Goal: Find specific page/section: Find specific page/section

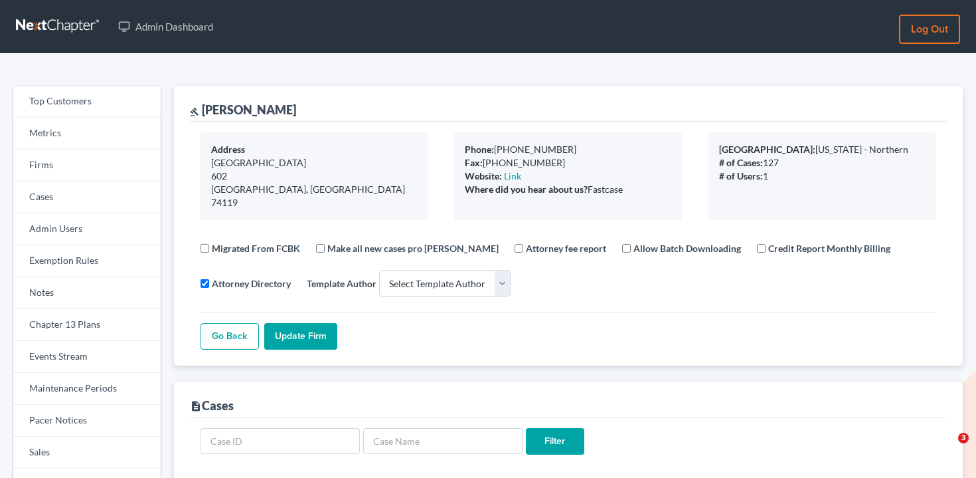
select select
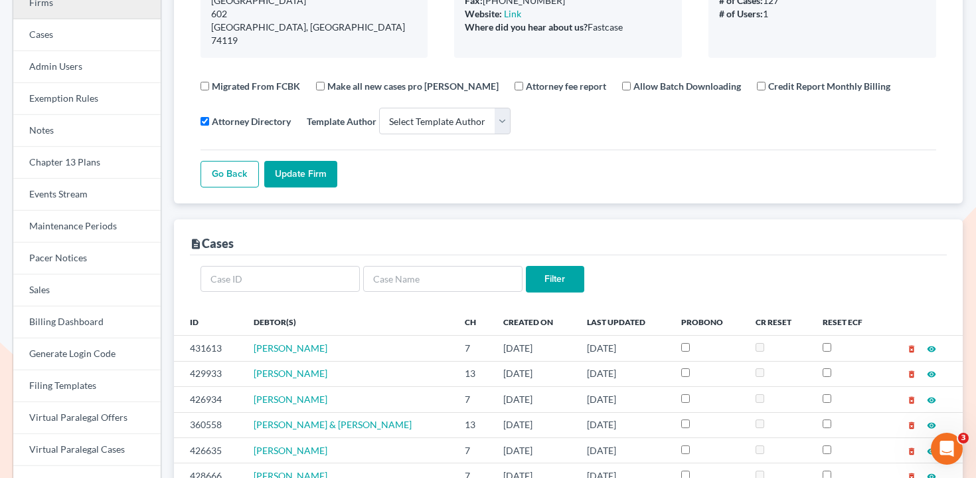
scroll to position [76, 0]
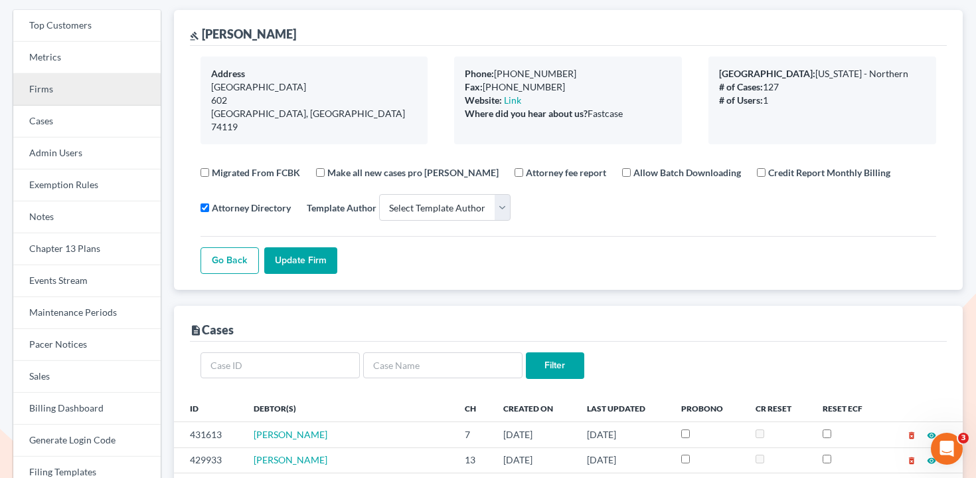
click at [74, 92] on link "Firms" at bounding box center [86, 90] width 147 height 32
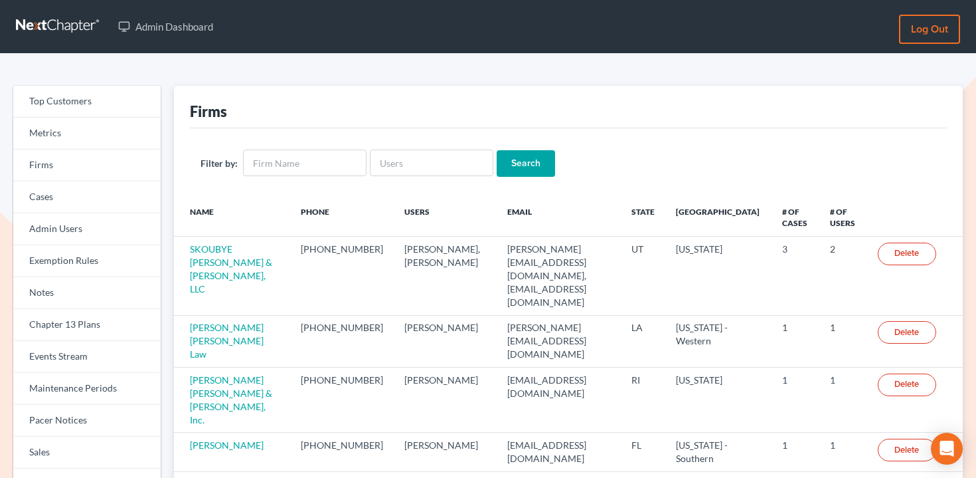
click at [468, 179] on div "Filter by: Search" at bounding box center [568, 163] width 757 height 70
click at [448, 157] on input "text" at bounding box center [432, 162] width 124 height 27
paste input "utahbankruptcyfirm@gmail.com"
type input "utahbankruptcyfirm@gmail.com"
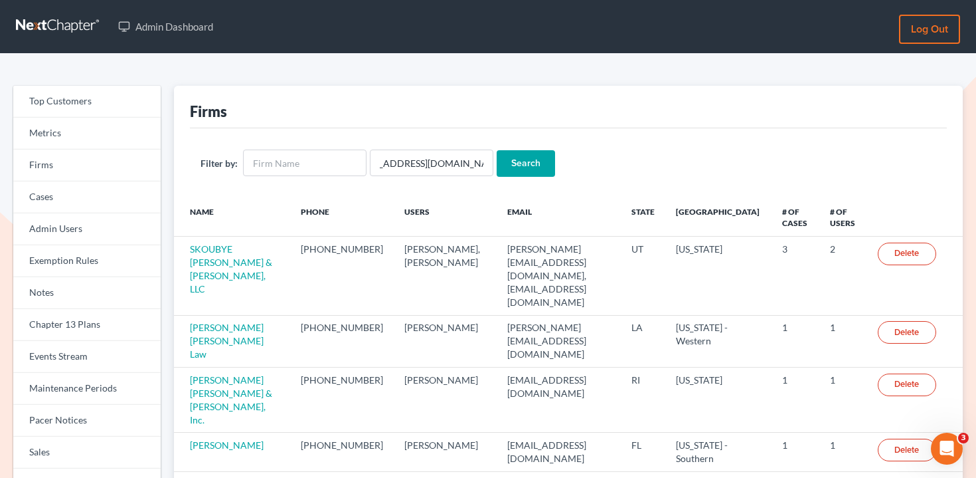
click at [497, 158] on input "Search" at bounding box center [526, 163] width 58 height 27
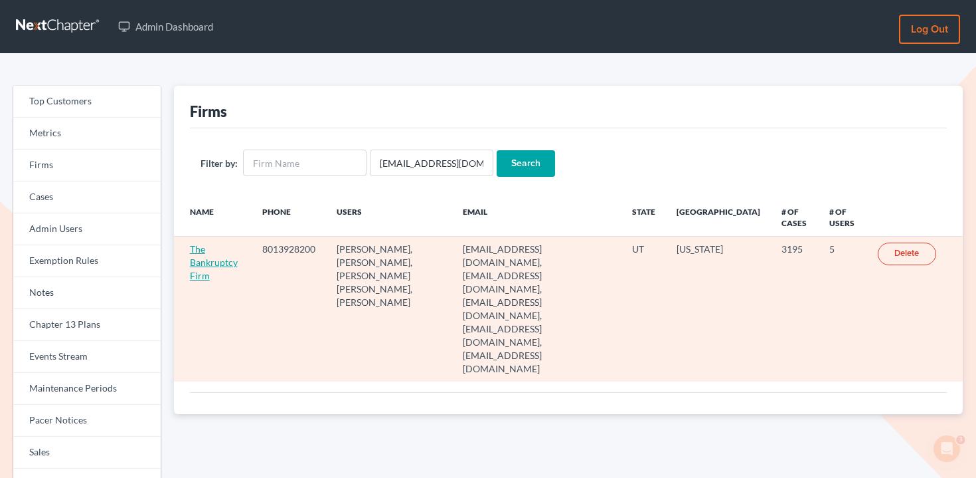
click at [216, 260] on link "The Bankruptcy Firm" at bounding box center [214, 262] width 48 height 38
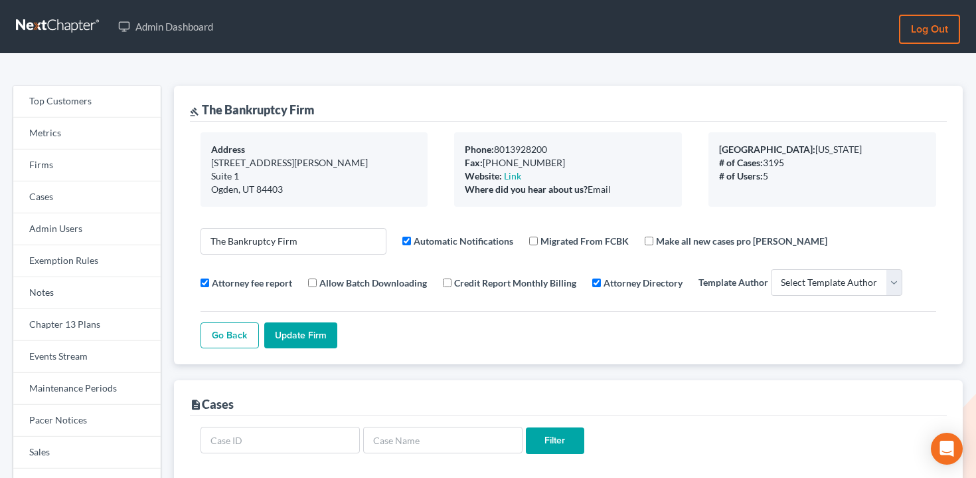
select select
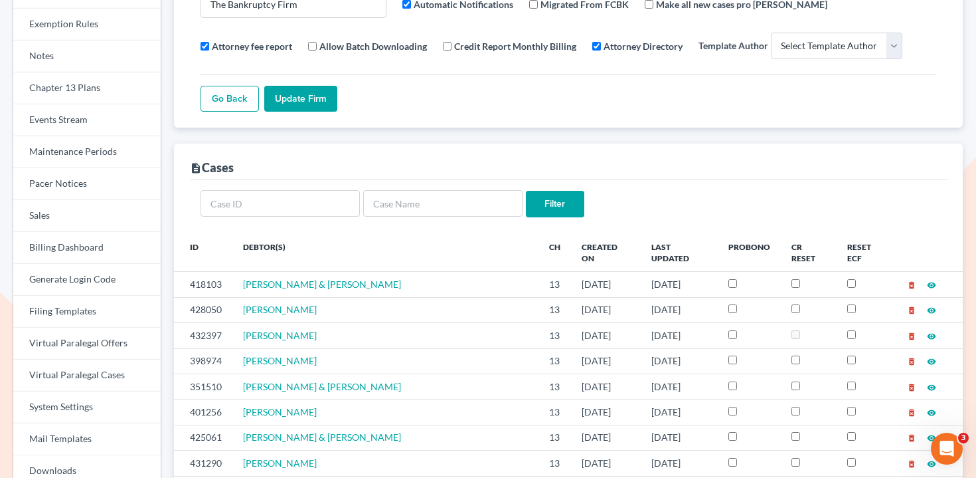
scroll to position [242, 0]
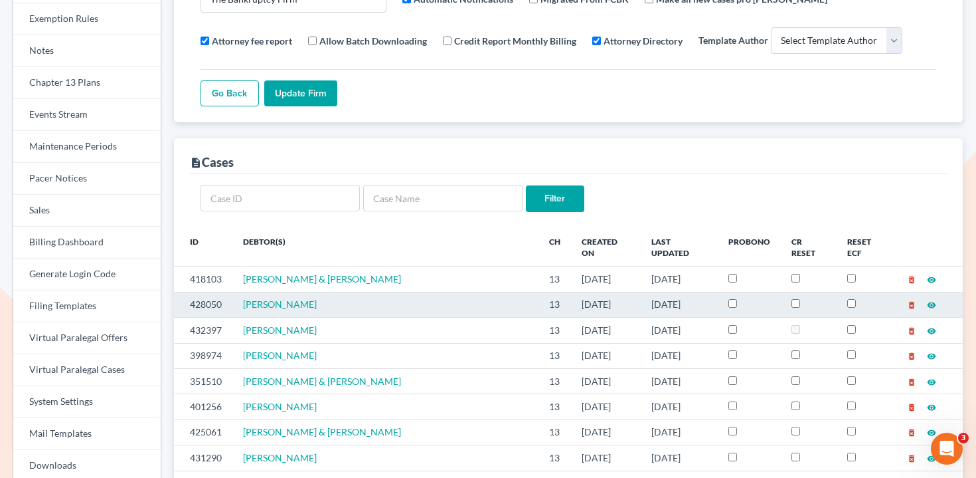
click at [202, 296] on td "428050" at bounding box center [203, 304] width 58 height 25
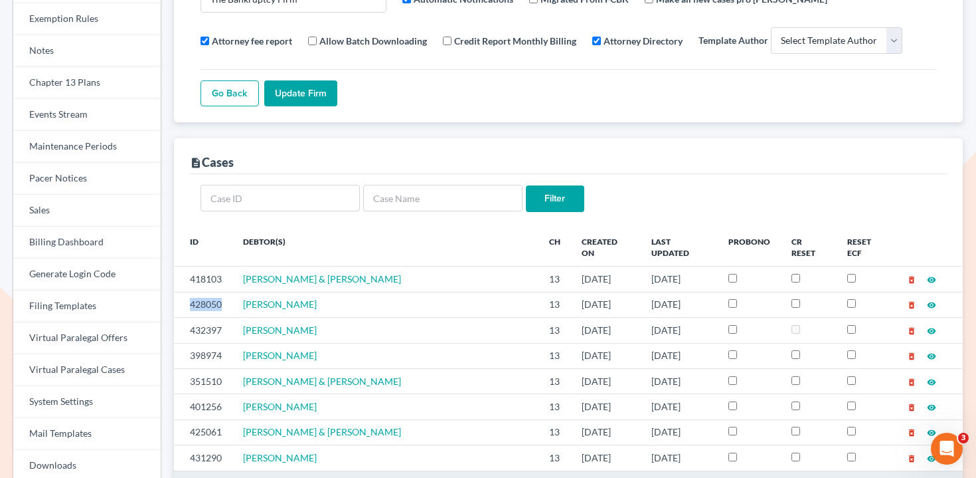
copy td "428050"
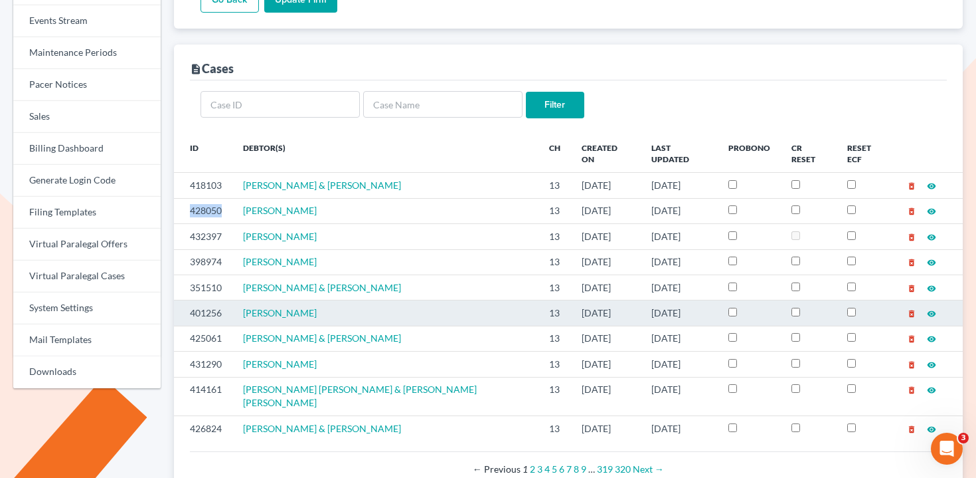
scroll to position [340, 0]
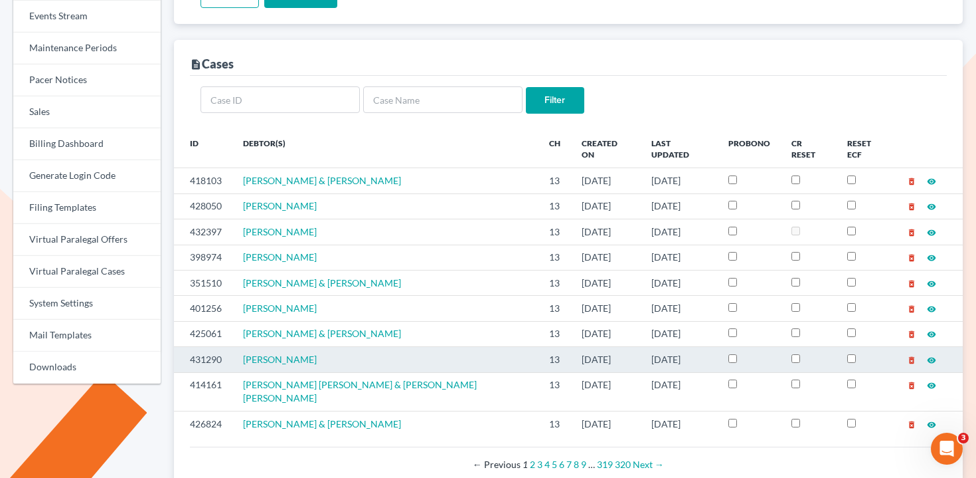
click at [205, 349] on td "431290" at bounding box center [203, 359] width 58 height 25
copy td "431290"
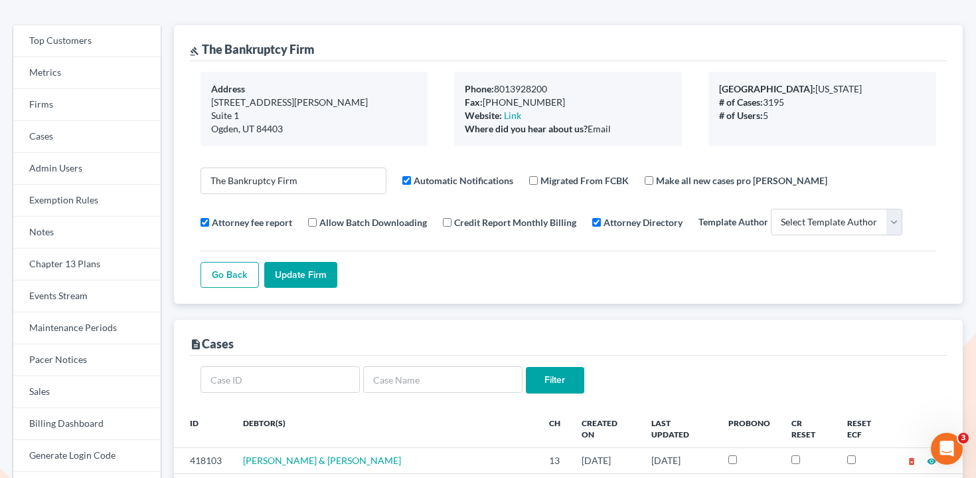
scroll to position [0, 0]
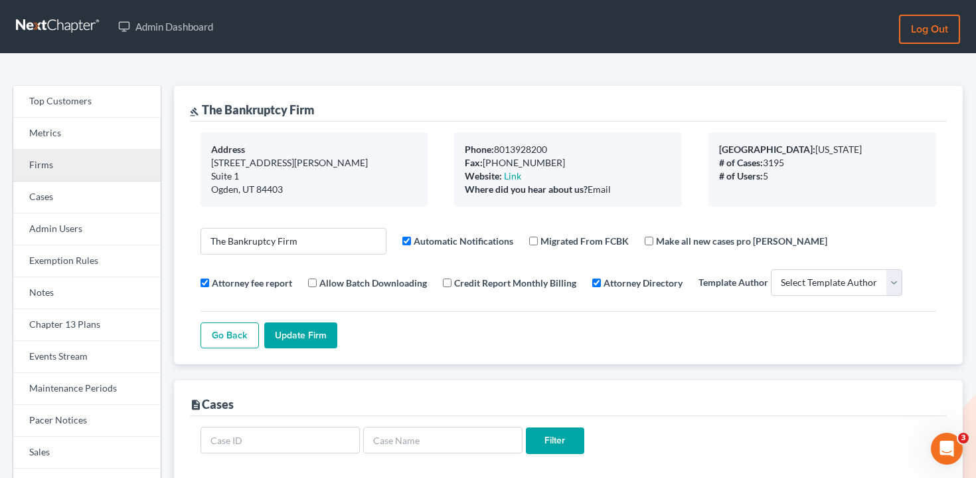
click at [90, 155] on link "Firms" at bounding box center [86, 165] width 147 height 32
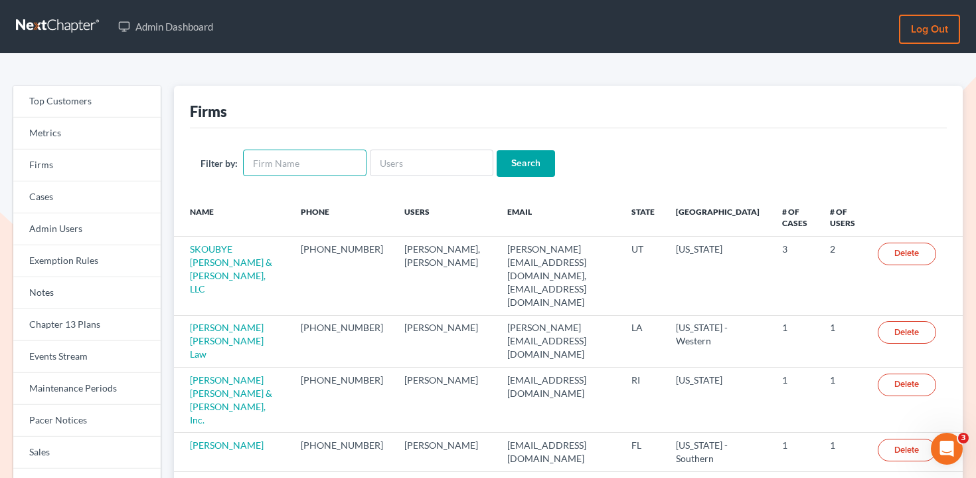
click at [315, 161] on input "text" at bounding box center [305, 162] width 124 height 27
type input "grosswold"
click at [497, 150] on input "Search" at bounding box center [526, 163] width 58 height 27
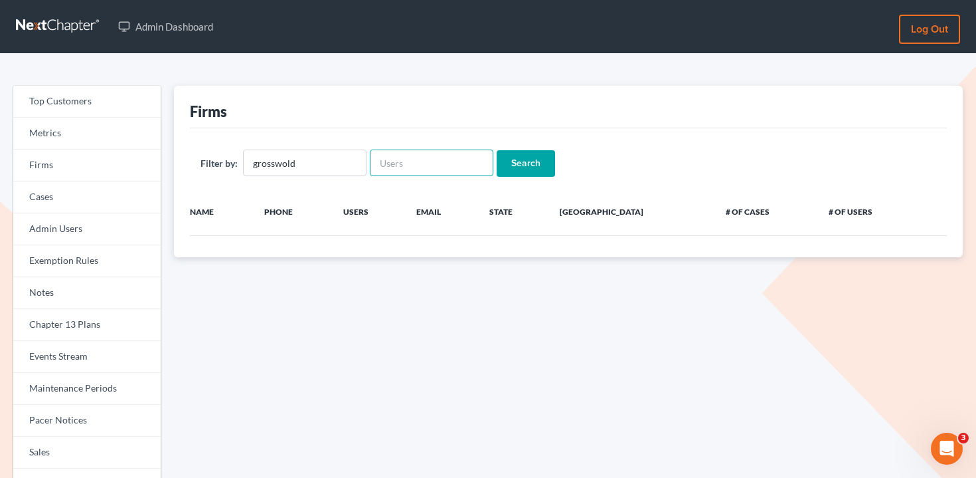
click at [399, 163] on input "text" at bounding box center [432, 162] width 124 height 27
type input "grosswold"
click at [283, 168] on input "grosswold" at bounding box center [305, 162] width 124 height 27
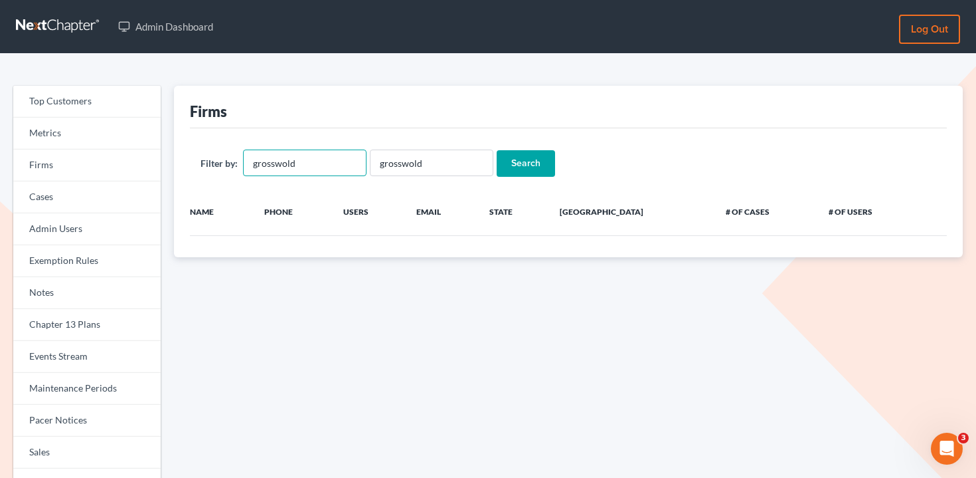
click at [283, 168] on input "grosswold" at bounding box center [305, 162] width 124 height 27
click at [513, 159] on input "Search" at bounding box center [526, 163] width 58 height 27
click at [405, 163] on input "grosswold" at bounding box center [432, 162] width 124 height 27
type input "[PERSON_NAME]"
click at [497, 150] on input "Search" at bounding box center [526, 163] width 58 height 27
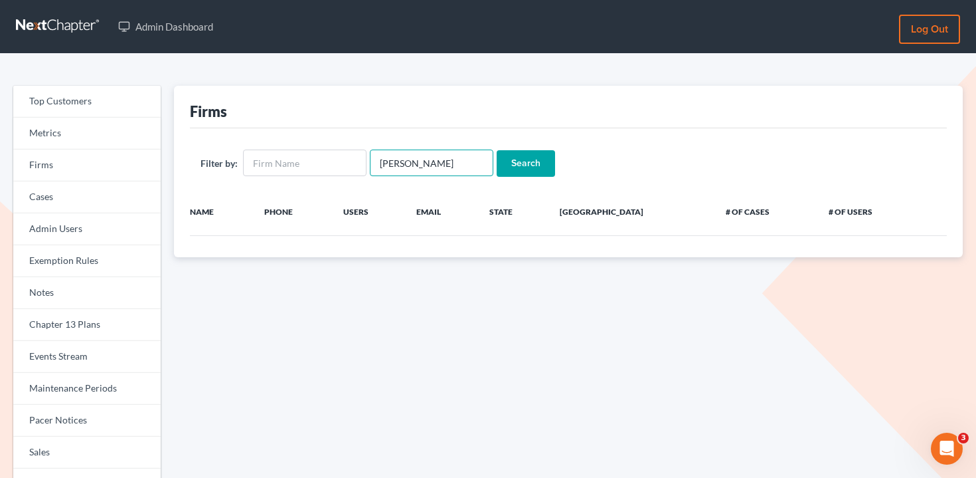
click at [416, 168] on input "[PERSON_NAME]" at bounding box center [432, 162] width 124 height 27
click at [416, 168] on input "grosswald" at bounding box center [432, 162] width 124 height 27
click at [303, 159] on input "text" at bounding box center [305, 162] width 124 height 27
paste input "grosswald"
type input "grosswald"
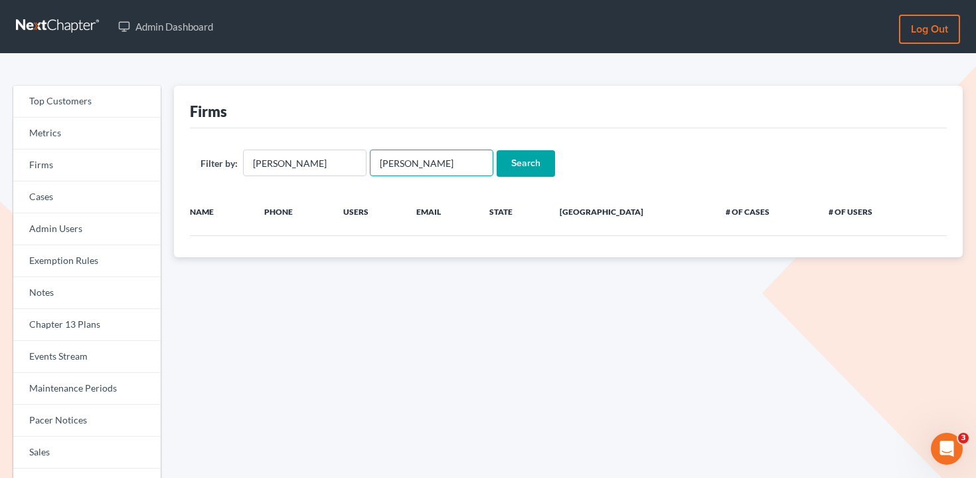
click at [385, 158] on input "grosswald" at bounding box center [432, 162] width 124 height 27
click at [515, 150] on input "Search" at bounding box center [526, 163] width 58 height 27
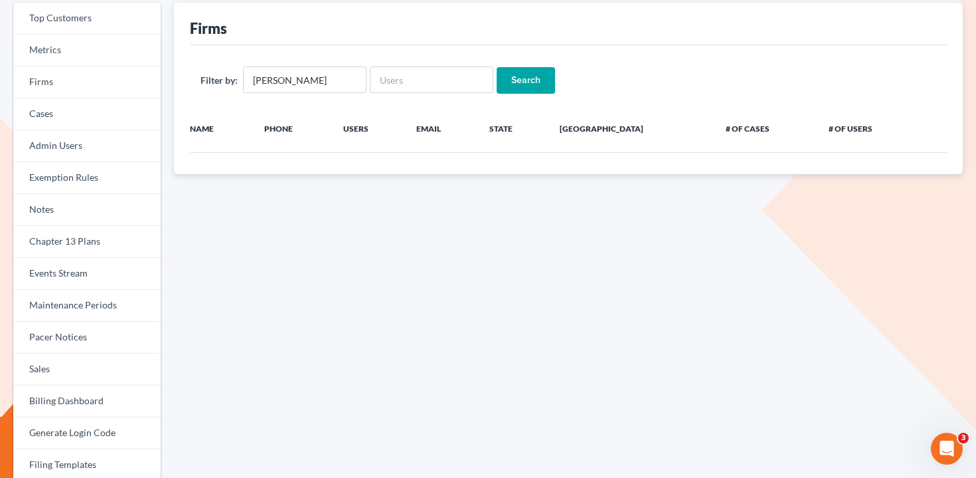
scroll to position [84, 0]
click at [269, 79] on input "grosswald" at bounding box center [305, 78] width 124 height 27
type input "groswald"
click at [497, 66] on input "Search" at bounding box center [526, 79] width 58 height 27
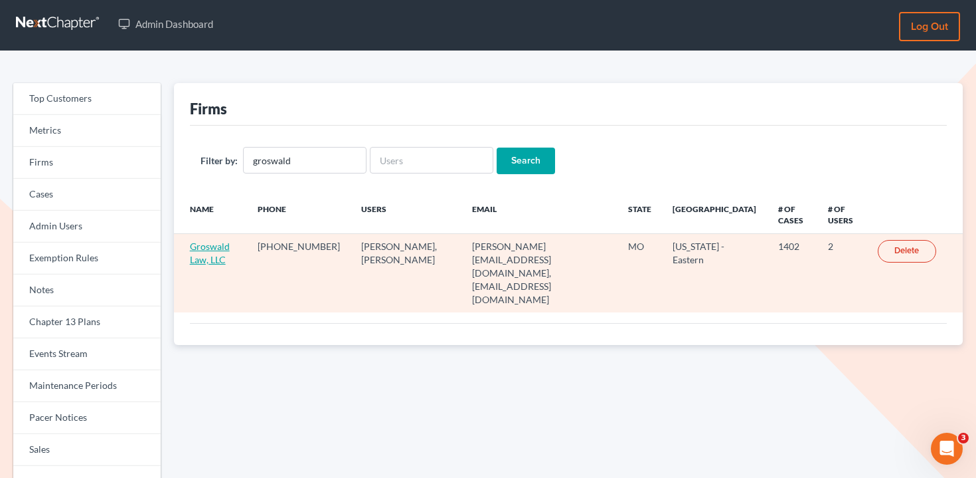
click at [230, 243] on link "Groswald Law, LLC" at bounding box center [210, 252] width 40 height 25
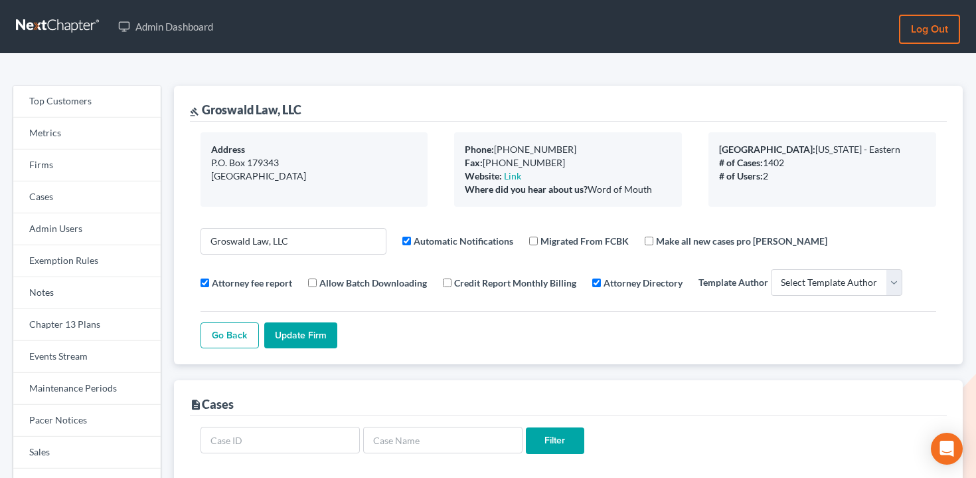
select select
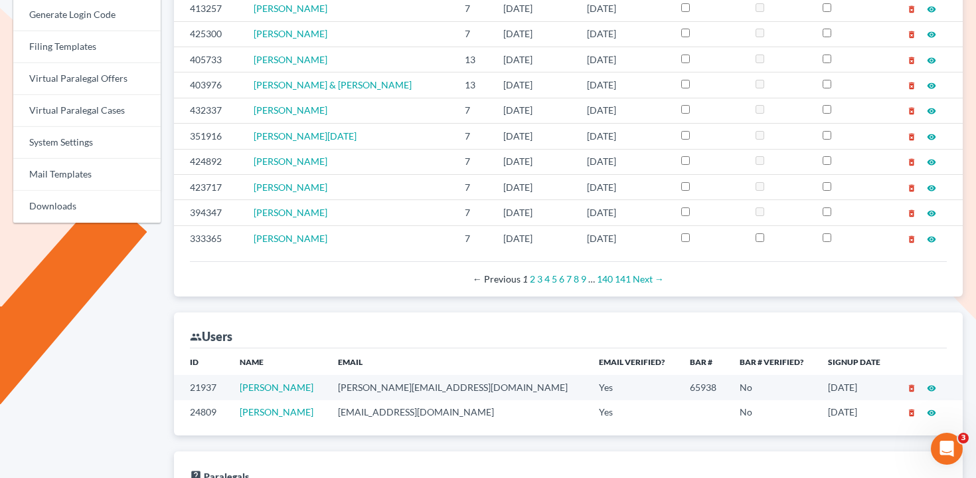
scroll to position [501, 0]
click at [412, 385] on td "[PERSON_NAME][EMAIL_ADDRESS][DOMAIN_NAME]" at bounding box center [457, 386] width 261 height 25
copy td "[PERSON_NAME][EMAIL_ADDRESS][DOMAIN_NAME]"
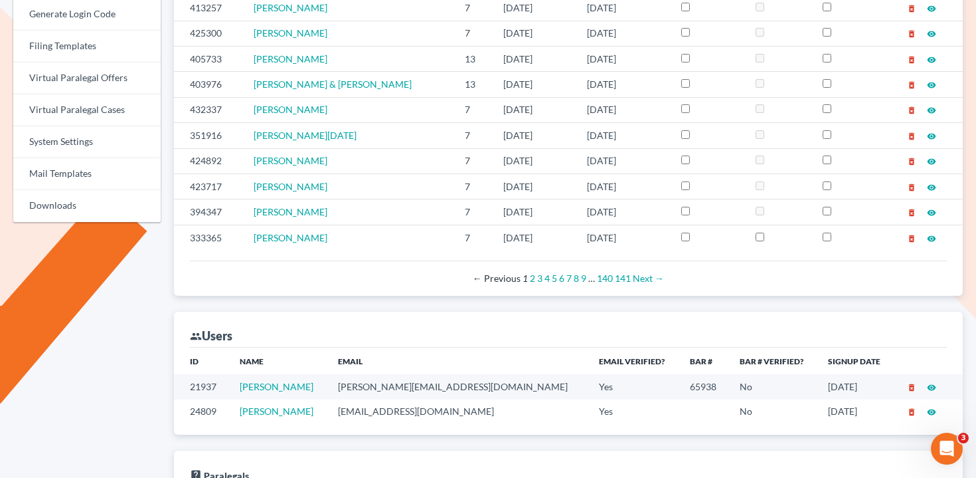
click at [444, 342] on div "group Users" at bounding box center [568, 330] width 757 height 36
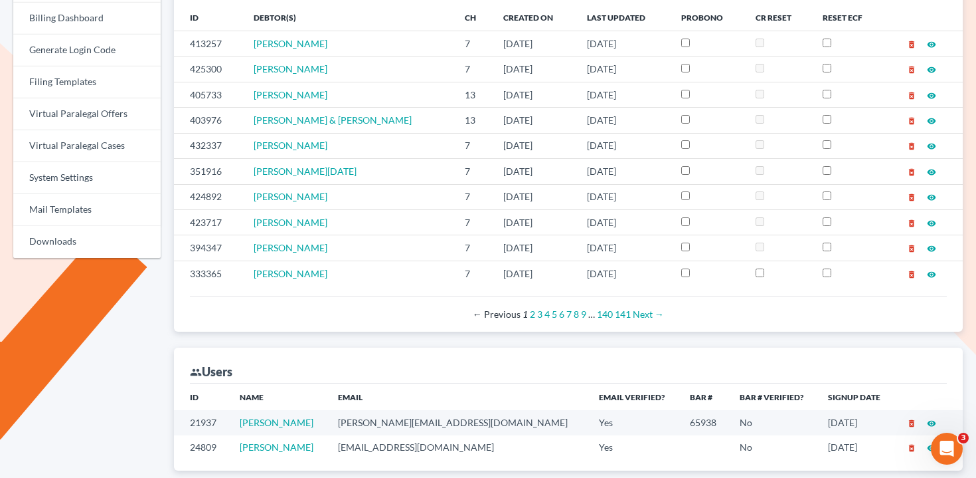
scroll to position [357, 0]
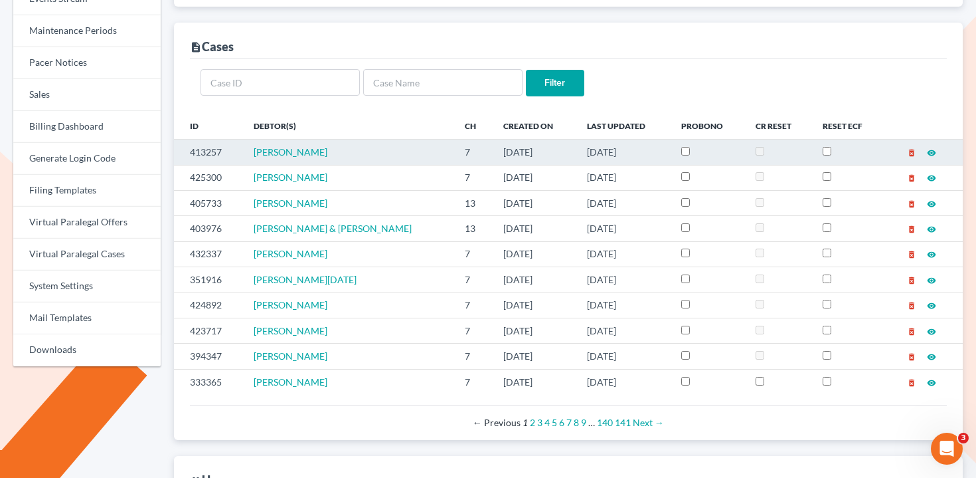
drag, startPoint x: 349, startPoint y: 155, endPoint x: 247, endPoint y: 155, distance: 101.6
click at [247, 155] on tr "413257 [PERSON_NAME] 7 [DATE] [DATE] delete_forever visibility" at bounding box center [568, 151] width 789 height 25
click at [202, 147] on td "413257" at bounding box center [208, 151] width 69 height 25
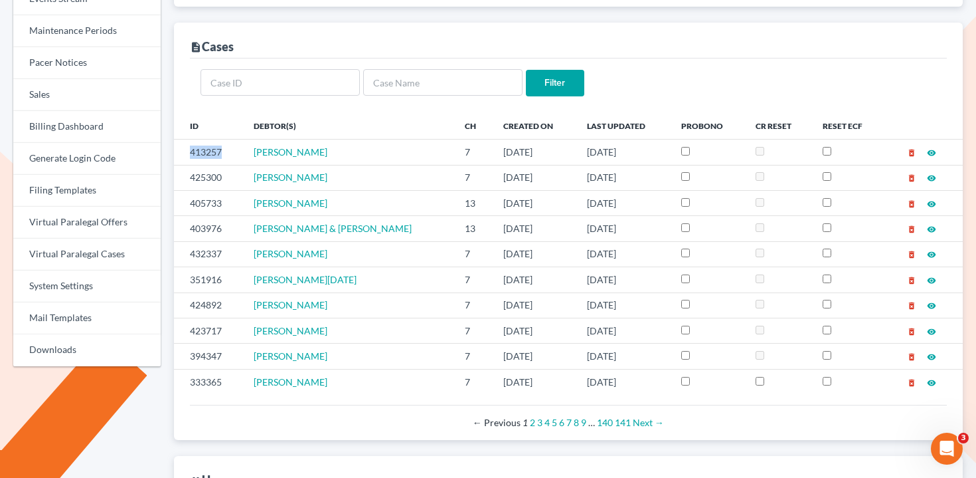
copy td "413257"
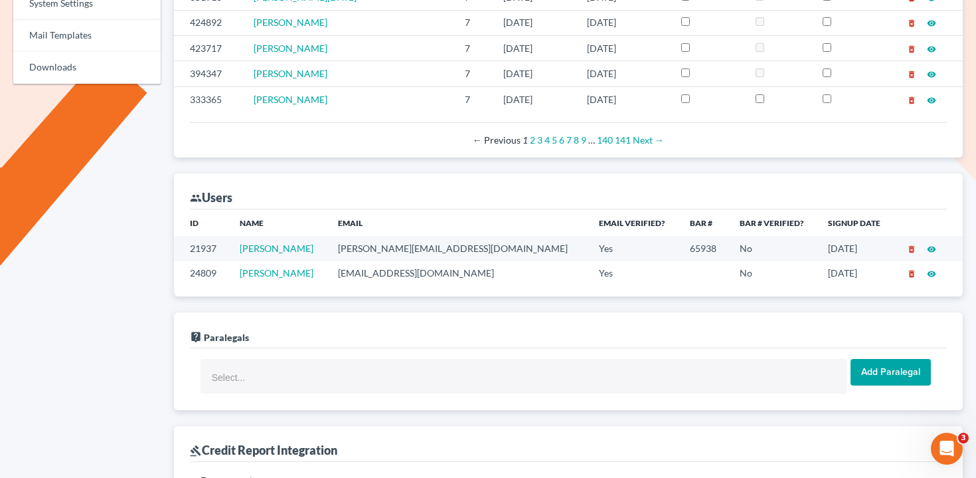
scroll to position [711, 0]
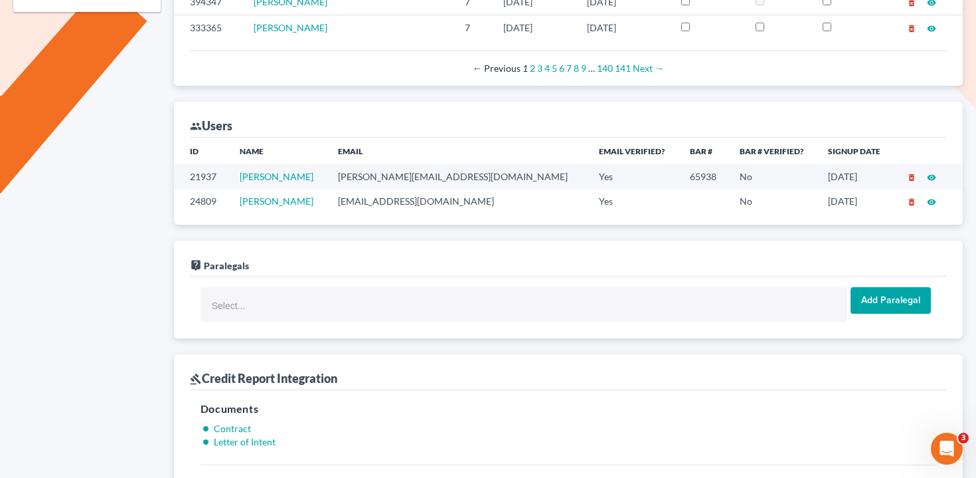
click at [410, 180] on td "[PERSON_NAME][EMAIL_ADDRESS][DOMAIN_NAME]" at bounding box center [457, 176] width 261 height 25
copy td "[PERSON_NAME][EMAIL_ADDRESS][DOMAIN_NAME]"
click at [412, 182] on td "[PERSON_NAME][EMAIL_ADDRESS][DOMAIN_NAME]" at bounding box center [457, 176] width 261 height 25
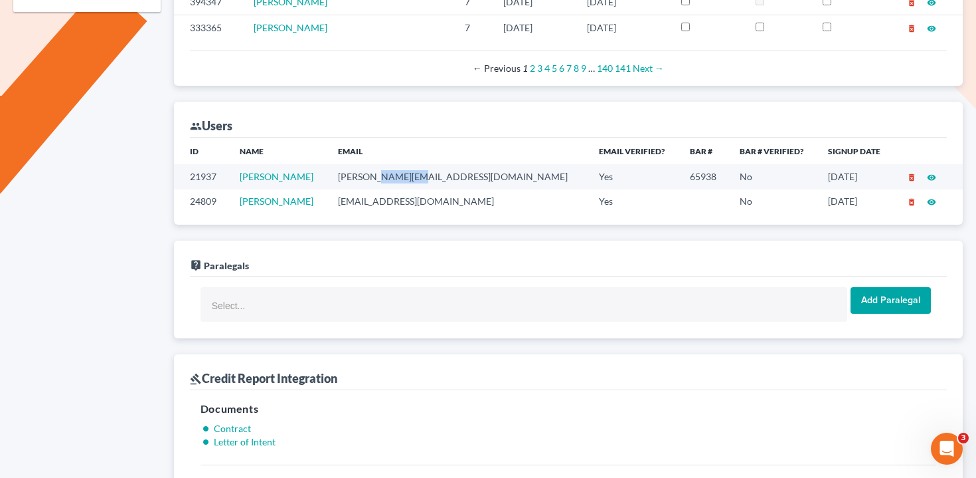
click at [412, 182] on td "maxwell@groswald.com" at bounding box center [457, 176] width 261 height 25
click at [432, 179] on td "maxwell@groswald.com" at bounding box center [457, 176] width 261 height 25
drag, startPoint x: 375, startPoint y: 177, endPoint x: 470, endPoint y: 175, distance: 95.0
click at [470, 175] on td "maxwell@groswald.com" at bounding box center [457, 176] width 261 height 25
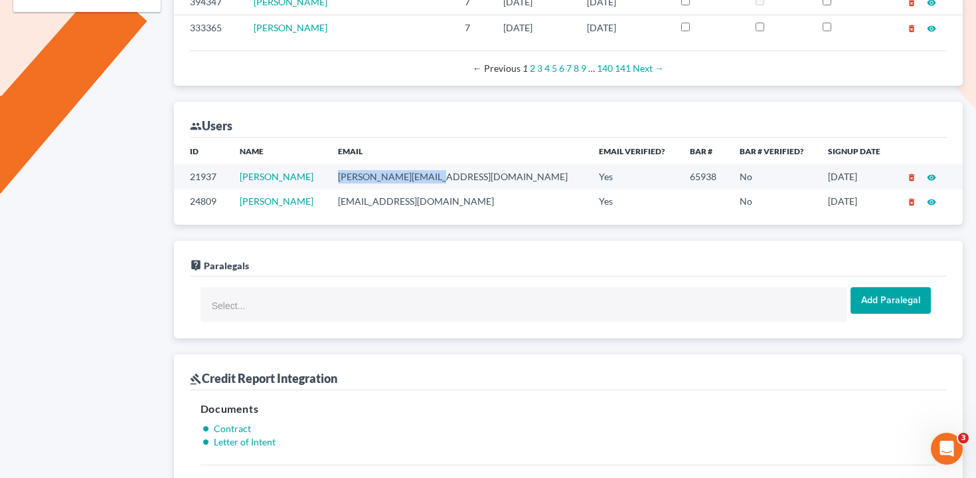
copy td "maxwell@groswald.com"
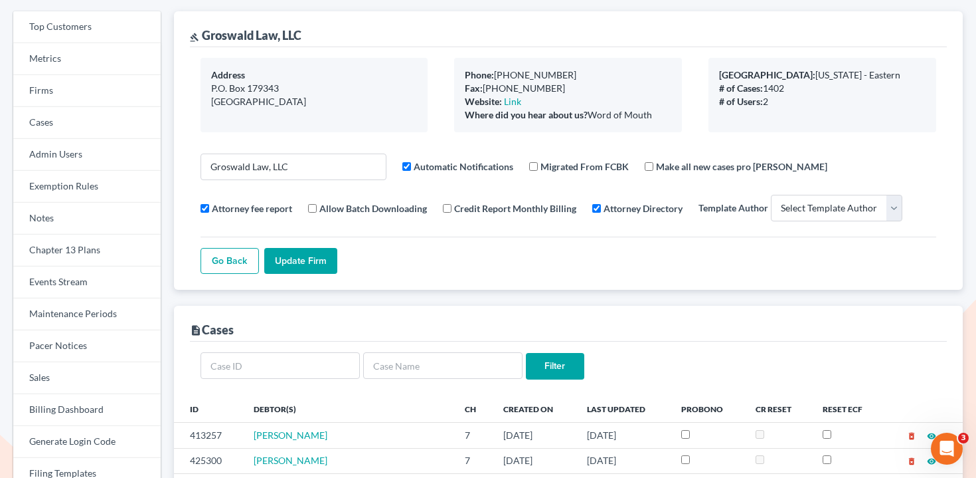
scroll to position [0, 0]
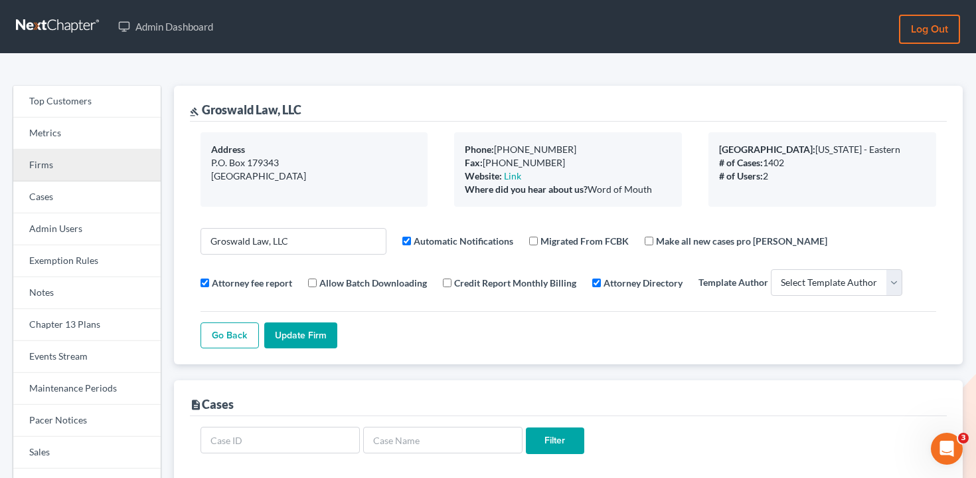
click at [77, 177] on link "Firms" at bounding box center [86, 165] width 147 height 32
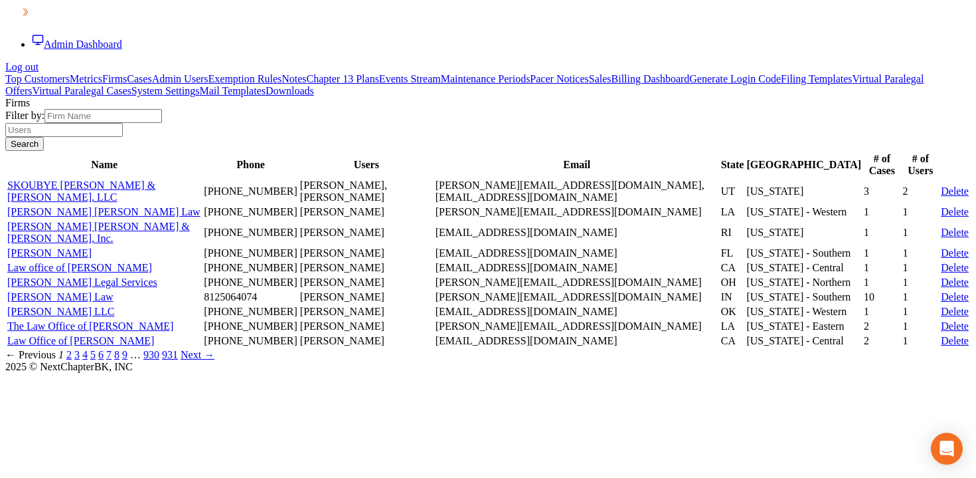
click at [123, 137] on input "text" at bounding box center [64, 130] width 118 height 14
paste input "[PERSON_NAME][EMAIL_ADDRESS][DOMAIN_NAME]"
type input "[PERSON_NAME][EMAIL_ADDRESS][DOMAIN_NAME]"
click at [44, 151] on input "Search" at bounding box center [24, 144] width 39 height 14
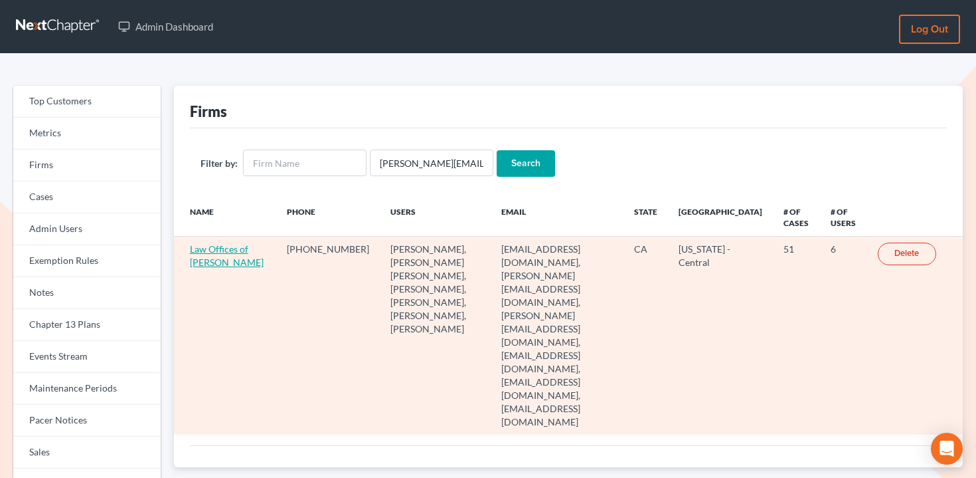
click at [230, 246] on link "Law Offices of [PERSON_NAME]" at bounding box center [227, 255] width 74 height 25
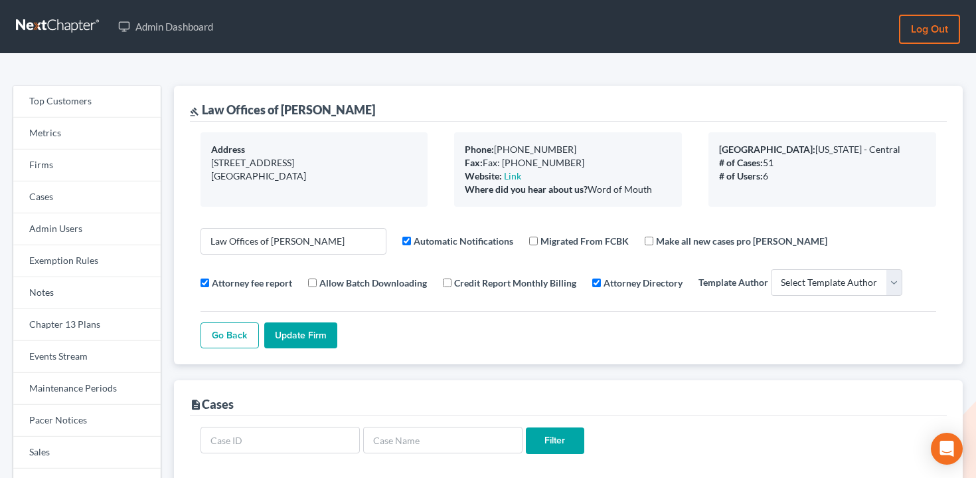
select select
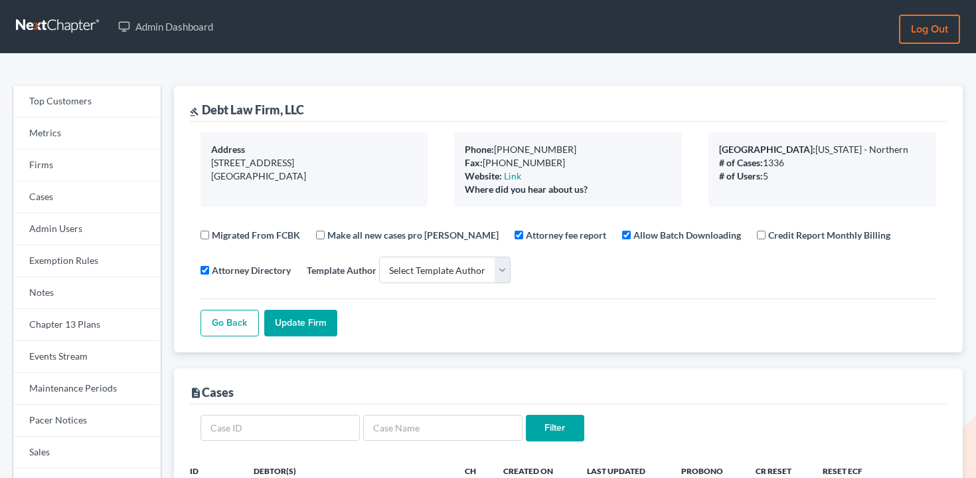
select select
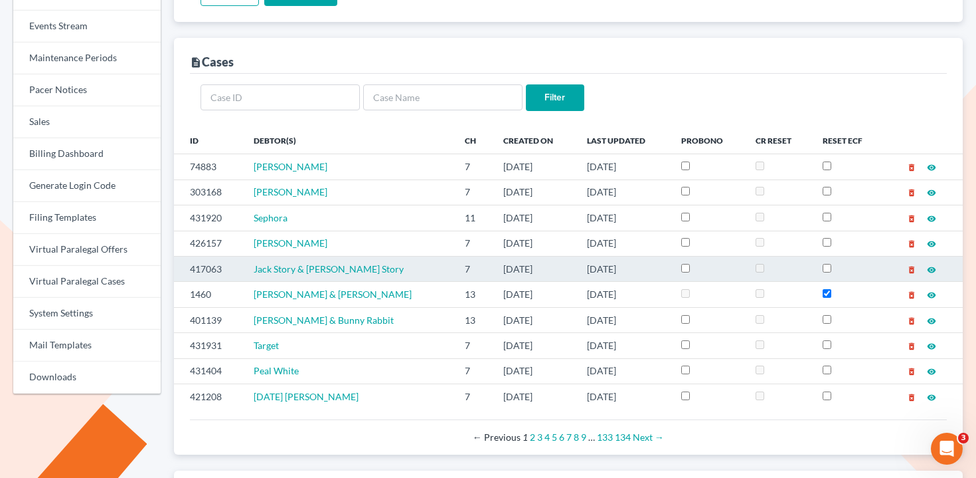
scroll to position [335, 0]
